Goal: Download file/media

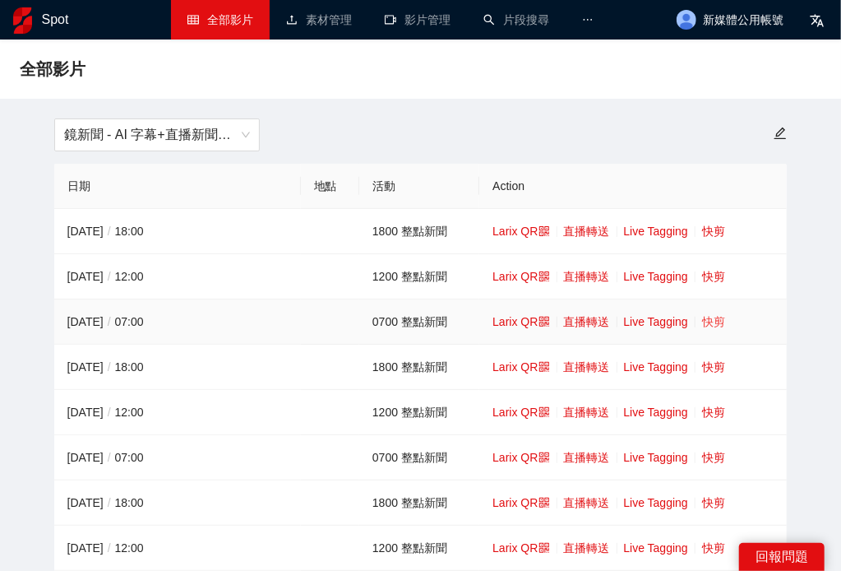
click at [716, 326] on link "快剪" at bounding box center [713, 321] width 23 height 13
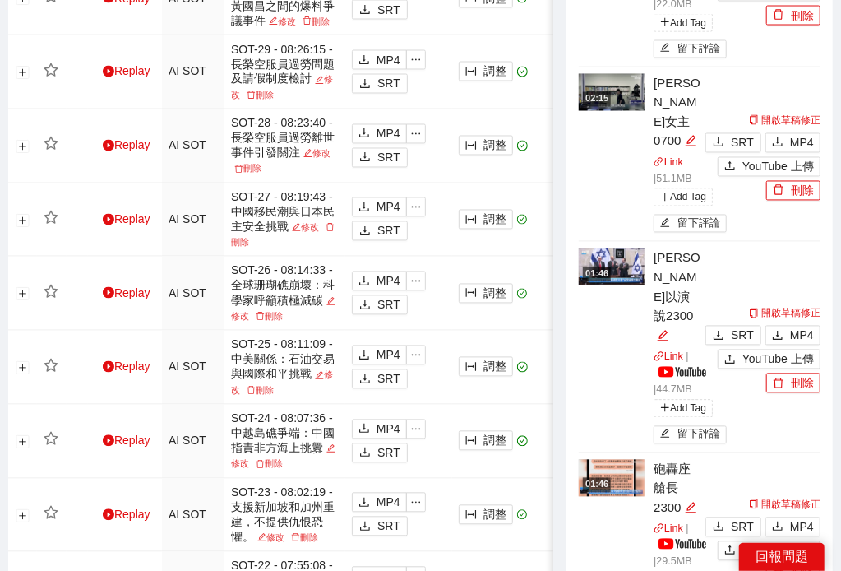
scroll to position [1218, 0]
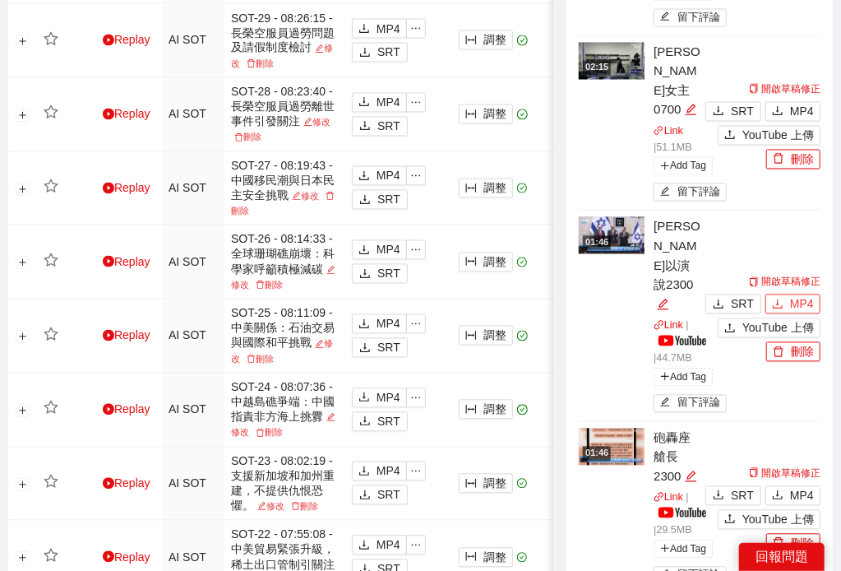
click at [799, 295] on span "MP4" at bounding box center [802, 304] width 24 height 18
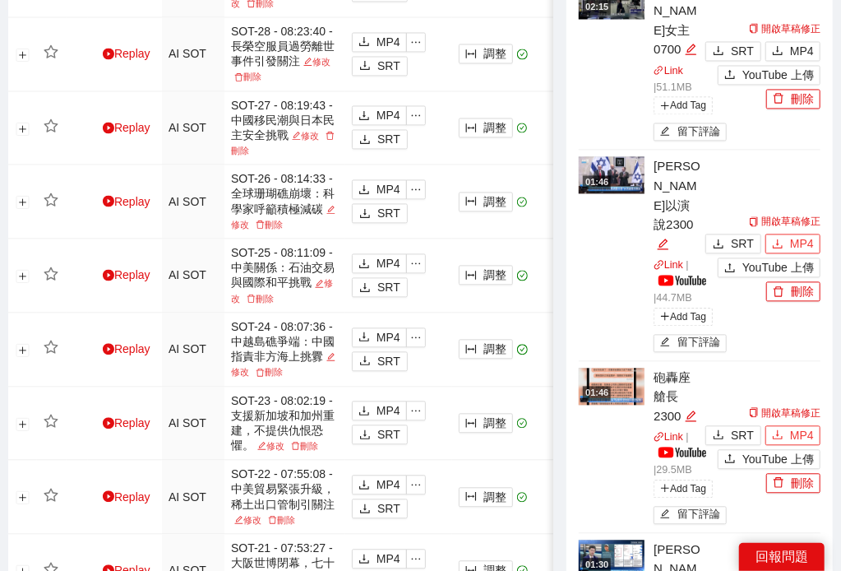
scroll to position [1294, 0]
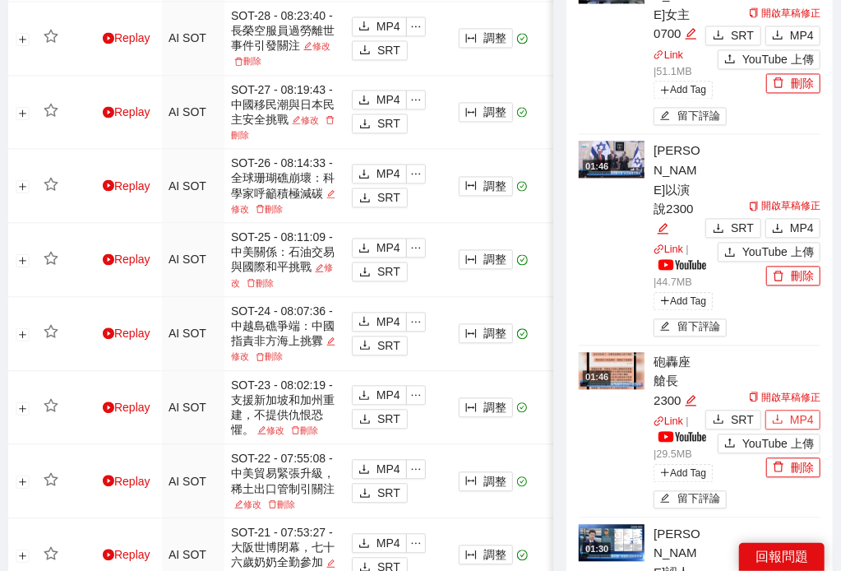
click at [806, 410] on span "MP4" at bounding box center [802, 419] width 24 height 18
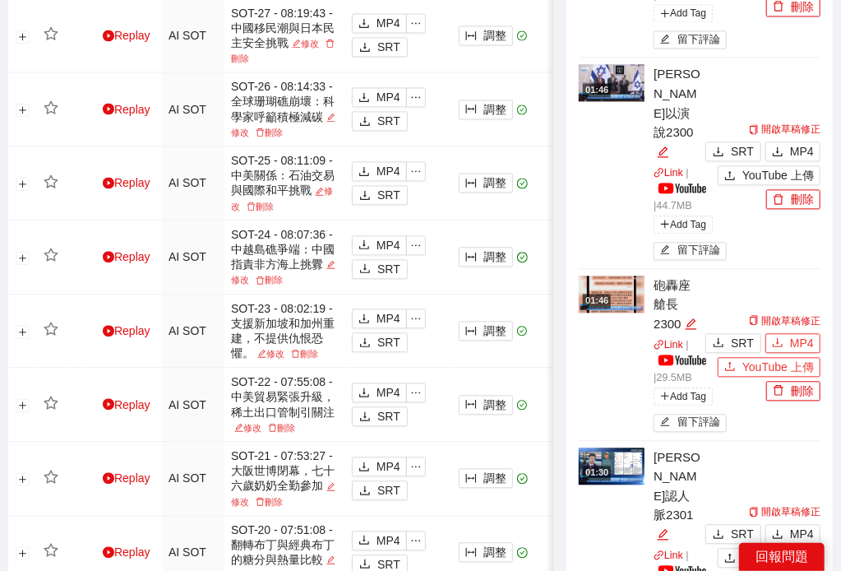
scroll to position [1445, 0]
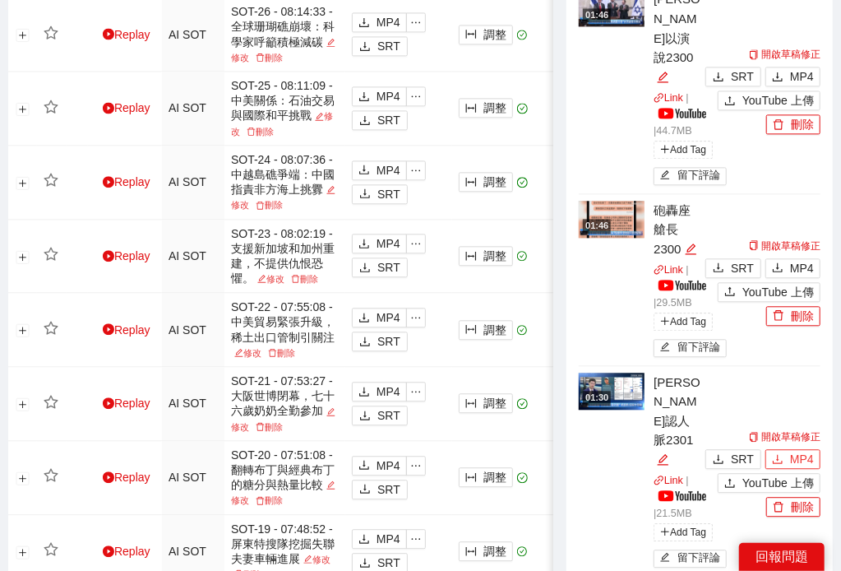
click at [802, 450] on span "MP4" at bounding box center [802, 459] width 24 height 18
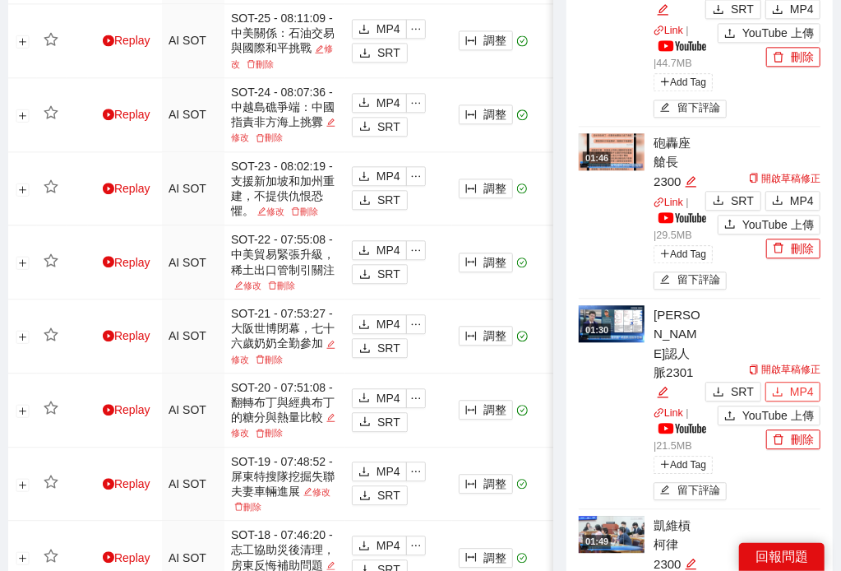
scroll to position [1523, 0]
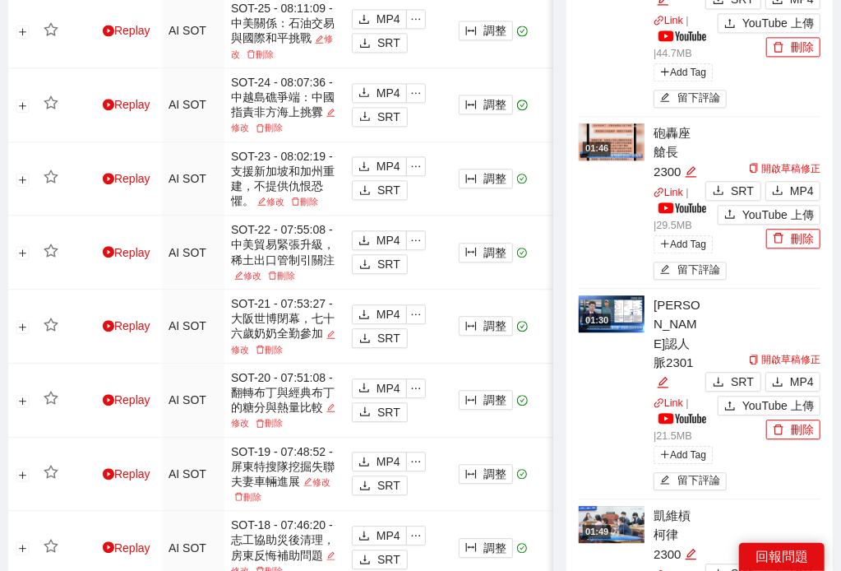
click at [802, 564] on span "MP4" at bounding box center [802, 573] width 24 height 18
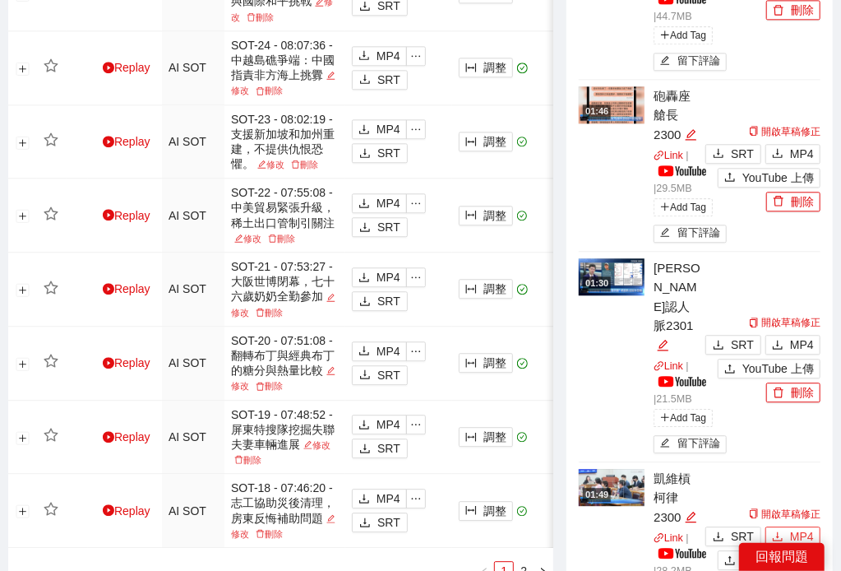
scroll to position [1674, 0]
